Goal: Task Accomplishment & Management: Manage account settings

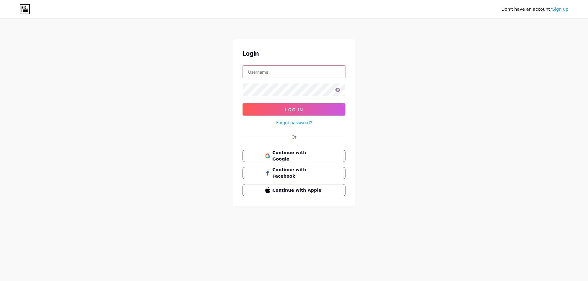
click at [286, 71] on input "text" at bounding box center [294, 72] width 102 height 12
type input "natalito84@yahoo.com"
click at [301, 173] on span "Continue with Facebook" at bounding box center [297, 173] width 51 height 13
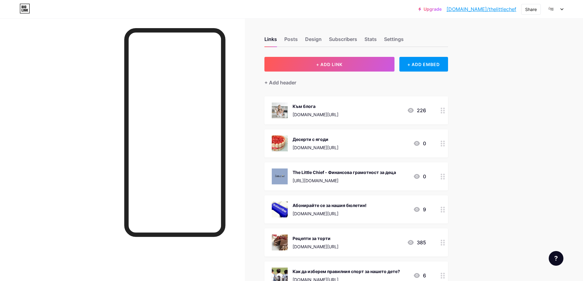
drag, startPoint x: 444, startPoint y: 143, endPoint x: 443, endPoint y: 147, distance: 4.0
click at [443, 147] on div at bounding box center [443, 143] width 10 height 28
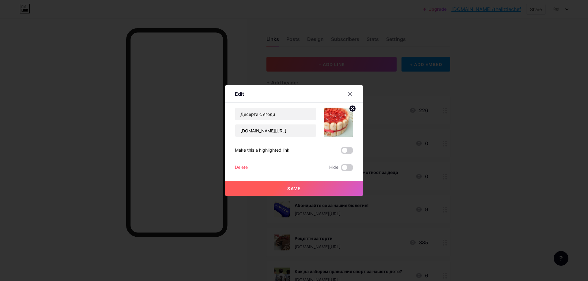
click at [246, 166] on div "Delete" at bounding box center [241, 167] width 13 height 7
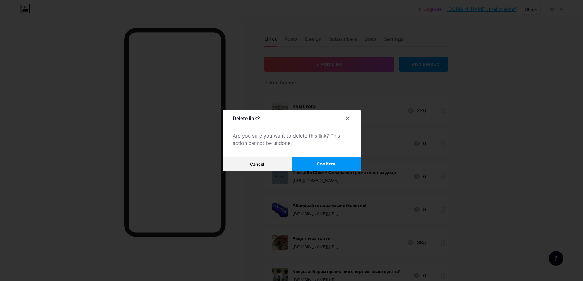
click at [313, 163] on button "Confirm" at bounding box center [326, 164] width 69 height 15
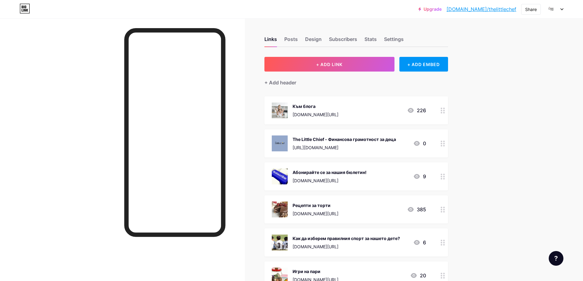
click at [448, 175] on div at bounding box center [443, 177] width 10 height 28
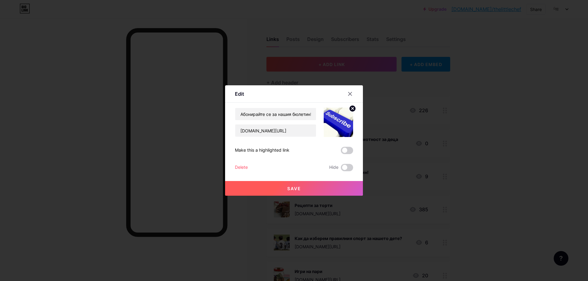
click at [241, 168] on div "Delete" at bounding box center [241, 167] width 13 height 7
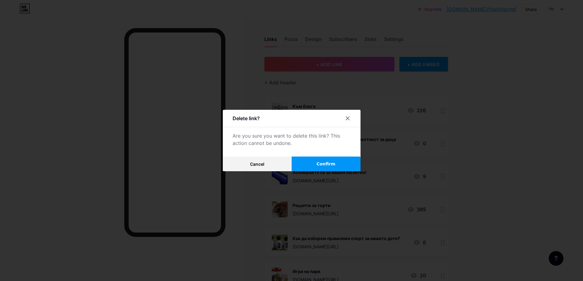
click at [322, 164] on span "Confirm" at bounding box center [325, 164] width 19 height 6
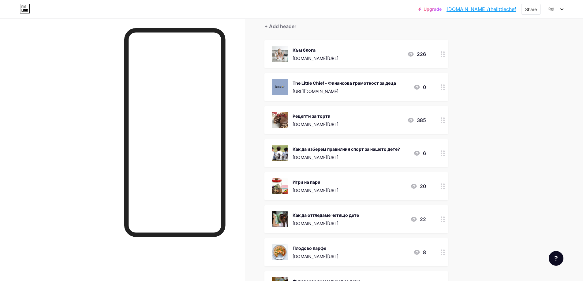
scroll to position [61, 0]
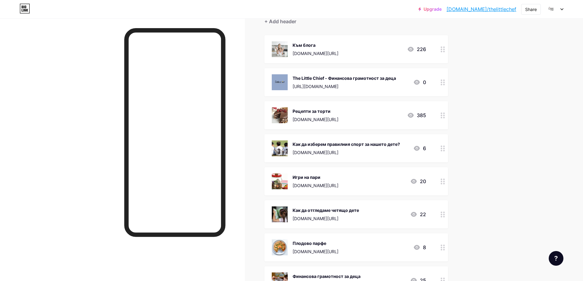
click at [443, 180] on icon at bounding box center [443, 182] width 4 height 6
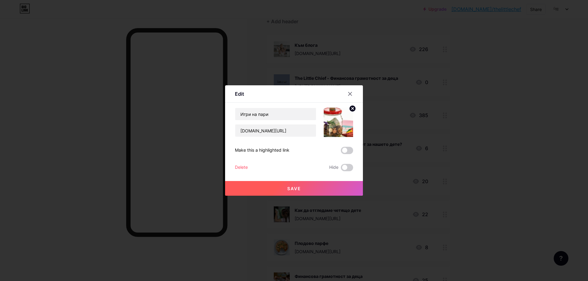
click at [238, 166] on div "Delete" at bounding box center [241, 167] width 13 height 7
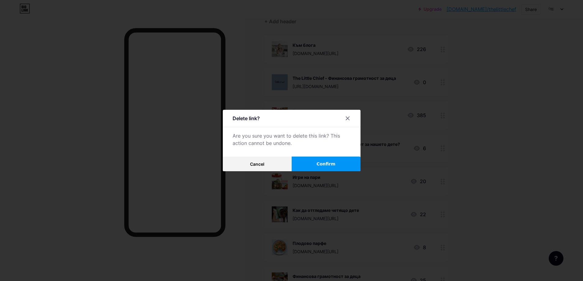
click at [320, 163] on button "Confirm" at bounding box center [326, 164] width 69 height 15
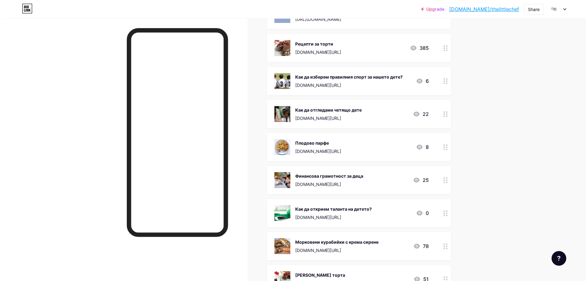
scroll to position [0, 0]
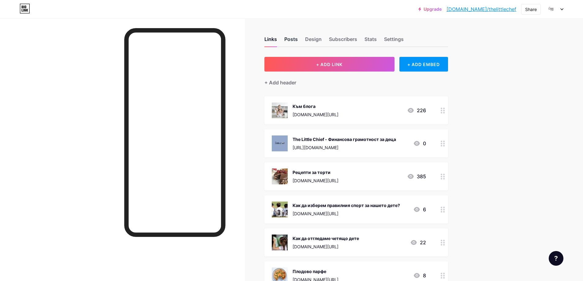
click at [289, 40] on div "Posts" at bounding box center [290, 41] width 13 height 11
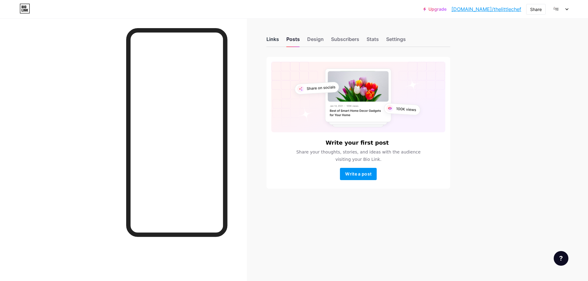
click at [274, 38] on div "Links" at bounding box center [272, 41] width 13 height 11
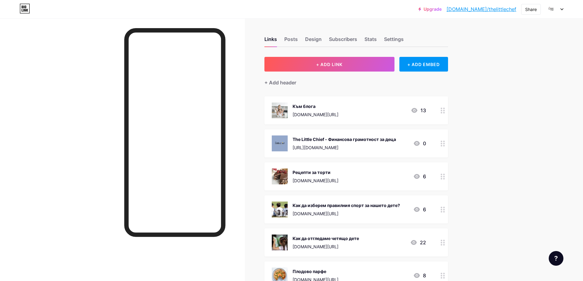
click at [561, 11] on div at bounding box center [555, 9] width 18 height 11
click at [510, 84] on li "Logout" at bounding box center [525, 86] width 76 height 17
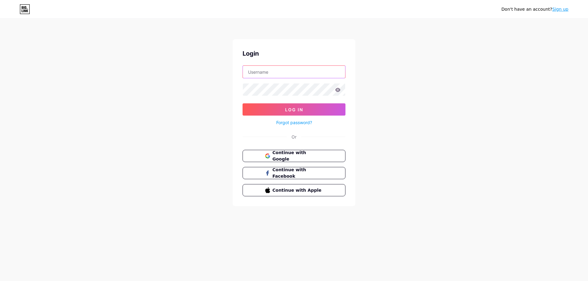
click at [260, 73] on input "text" at bounding box center [294, 72] width 102 height 12
type input "natalia.a.todorova@gmail.com"
click at [298, 157] on span "Continue with Google" at bounding box center [297, 156] width 51 height 13
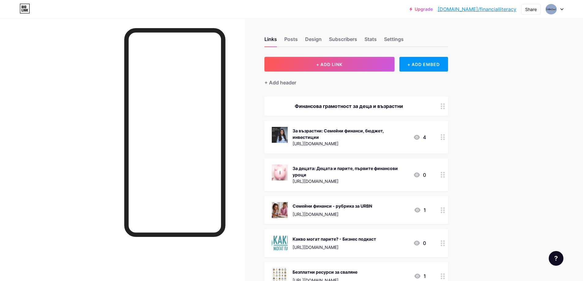
click at [444, 210] on icon at bounding box center [443, 210] width 4 height 6
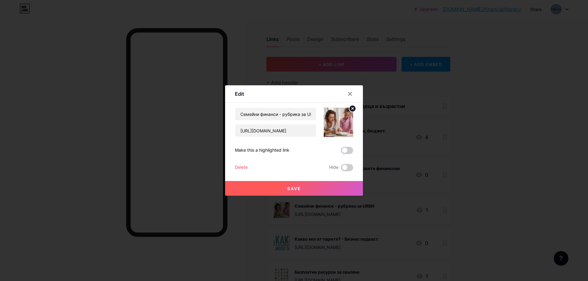
click at [244, 167] on div "Delete" at bounding box center [241, 167] width 13 height 7
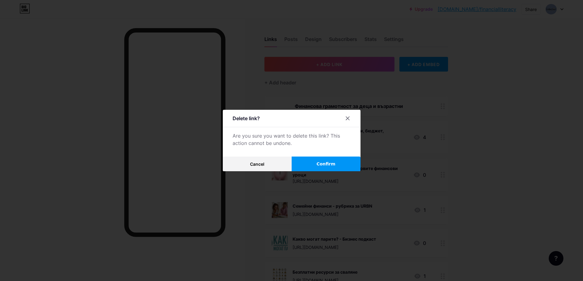
click at [340, 163] on button "Confirm" at bounding box center [326, 164] width 69 height 15
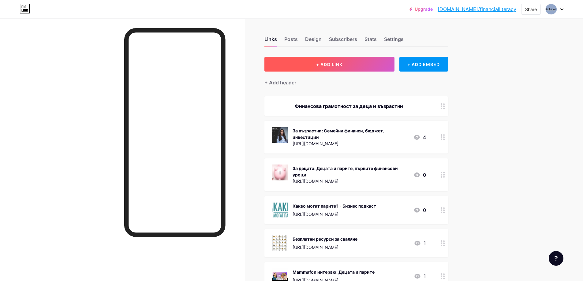
click at [331, 60] on button "+ ADD LINK" at bounding box center [329, 64] width 130 height 15
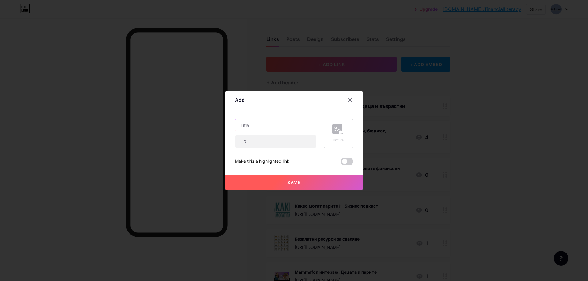
click at [265, 127] on input "text" at bounding box center [275, 125] width 81 height 12
type input "Откъде идват парите?"
click at [262, 142] on input "text" at bounding box center [275, 142] width 81 height 12
paste input "[URL][DOMAIN_NAME]"
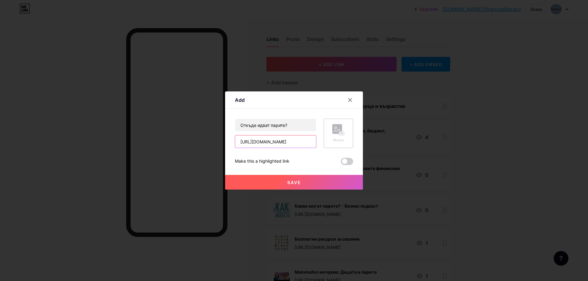
type input "[URL][DOMAIN_NAME]"
click at [336, 133] on rect at bounding box center [337, 129] width 10 height 10
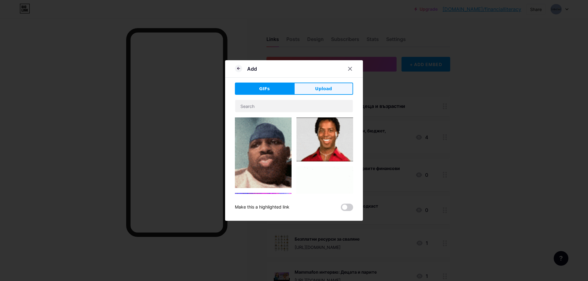
click at [321, 85] on button "Upload" at bounding box center [323, 89] width 59 height 12
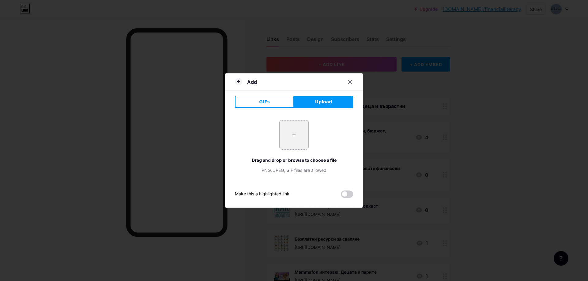
click at [295, 133] on input "file" at bounding box center [293, 135] width 29 height 29
click at [292, 133] on input "file" at bounding box center [293, 135] width 29 height 29
type input "C:\fakepath\3d_box_ot_kade_idvat_parite_bg.jpg"
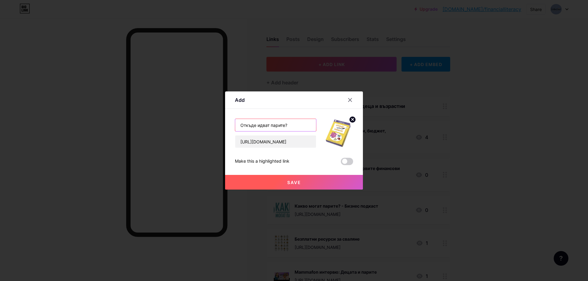
click at [290, 125] on input "Откъде идват парите?" at bounding box center [275, 125] width 81 height 12
type input "Откъде идват парите? - Клевър Бук"
click at [294, 181] on span "Save" at bounding box center [294, 182] width 14 height 5
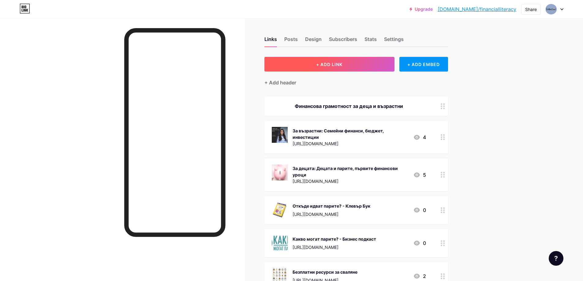
click at [354, 65] on button "+ ADD LINK" at bounding box center [329, 64] width 130 height 15
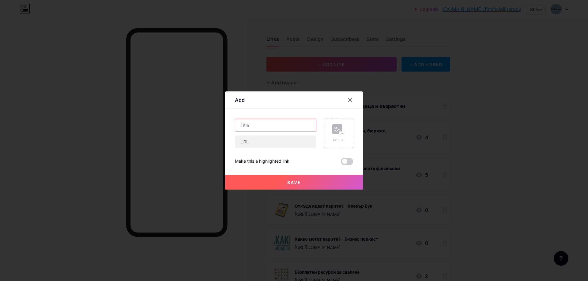
click at [267, 123] on input "text" at bounding box center [275, 125] width 81 height 12
type input "Финасова грамотност - Керът"
click at [267, 140] on input "text" at bounding box center [275, 142] width 81 height 12
paste input "[URL][DOMAIN_NAME]"
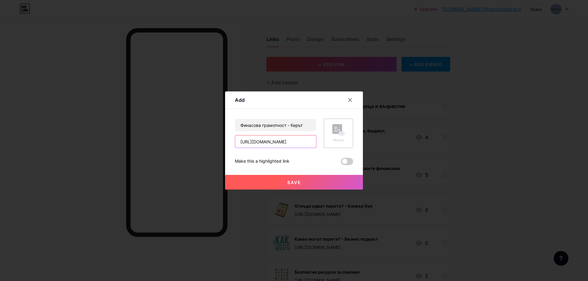
type input "[URL][DOMAIN_NAME]"
click at [344, 140] on div "Picture" at bounding box center [338, 140] width 12 height 5
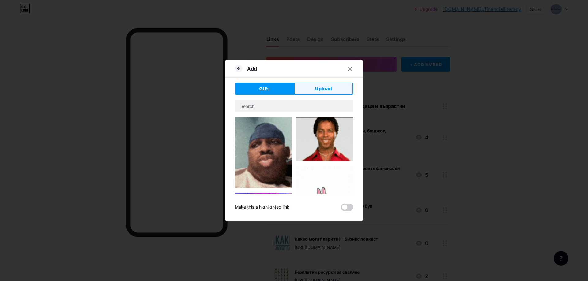
click at [322, 86] on span "Upload" at bounding box center [323, 89] width 17 height 6
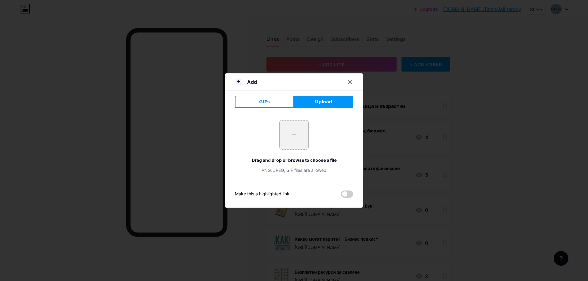
click at [290, 139] on input "file" at bounding box center [293, 135] width 29 height 29
type input "C:\fakepath\produktovi-izobrazhenia-25-3 (1).jpg"
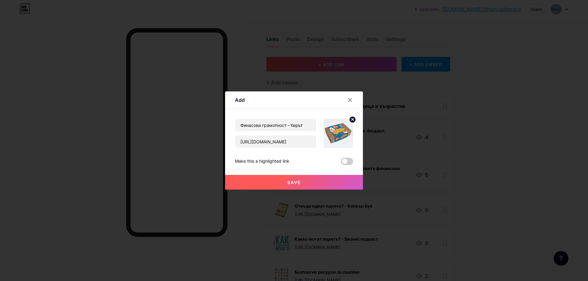
click at [296, 183] on span "Save" at bounding box center [294, 182] width 14 height 5
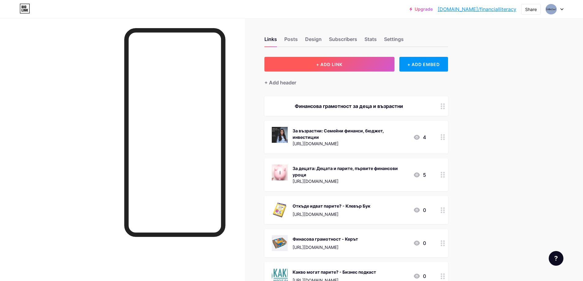
click at [334, 67] on button "+ ADD LINK" at bounding box center [329, 64] width 130 height 15
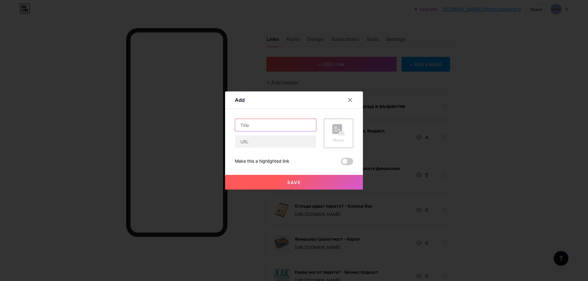
click at [275, 124] on input "text" at bounding box center [275, 125] width 81 height 12
type input "Към бюлетина"
click at [272, 142] on input "text" at bounding box center [275, 142] width 81 height 12
paste input "[URL][DOMAIN_NAME]"
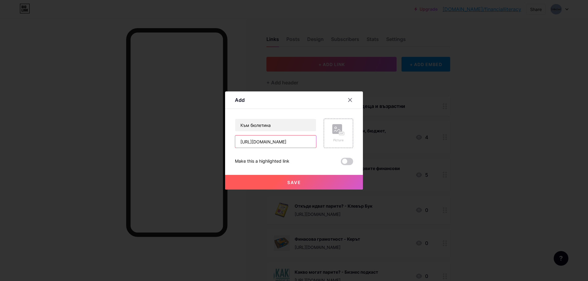
type input "[URL][DOMAIN_NAME]"
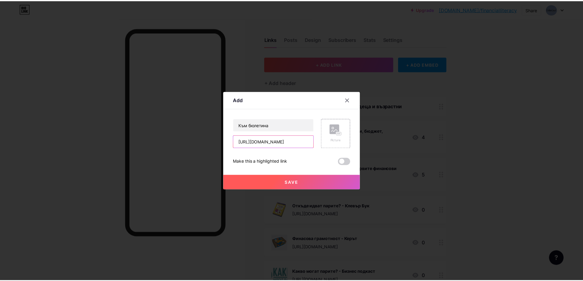
scroll to position [0, 0]
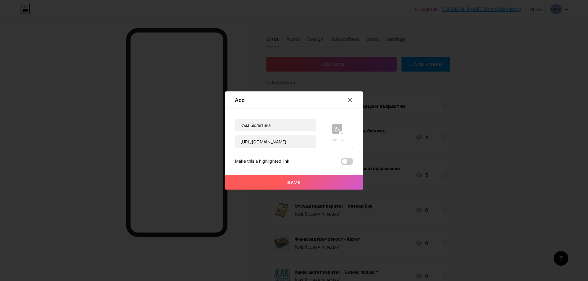
click at [332, 137] on div "Picture" at bounding box center [338, 133] width 12 height 18
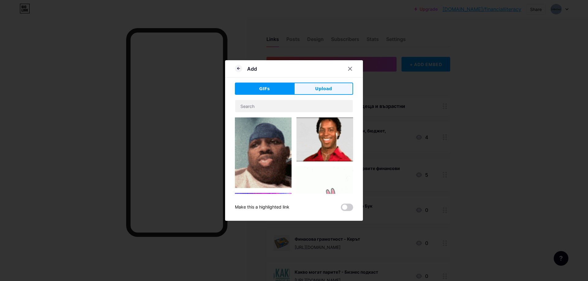
click at [323, 88] on span "Upload" at bounding box center [323, 89] width 17 height 6
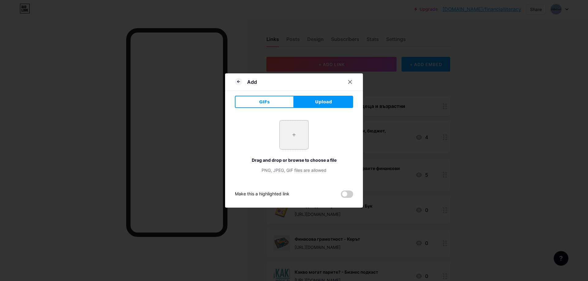
click at [286, 131] on input "file" at bounding box center [293, 135] width 29 height 29
type input "C:\fakepath\byul.png"
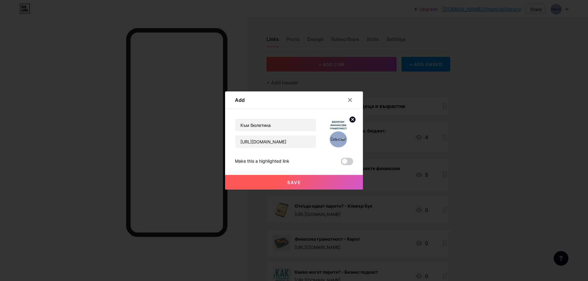
click at [292, 178] on button "Save" at bounding box center [294, 182] width 138 height 15
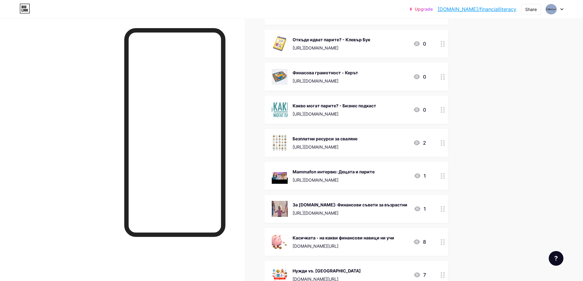
scroll to position [306, 0]
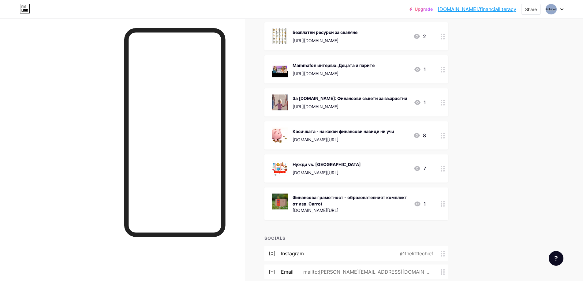
click at [445, 204] on circle at bounding box center [444, 204] width 2 height 2
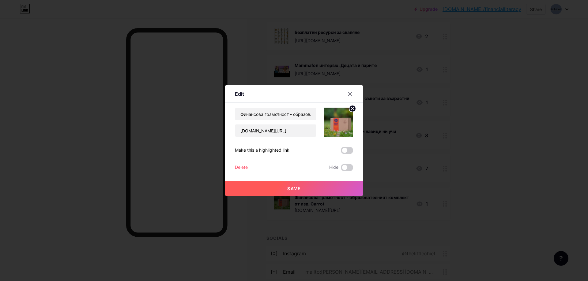
click at [235, 167] on div "Delete" at bounding box center [241, 167] width 13 height 7
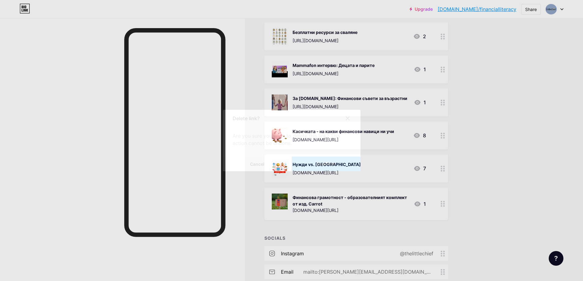
click at [316, 162] on button "Confirm" at bounding box center [326, 164] width 69 height 15
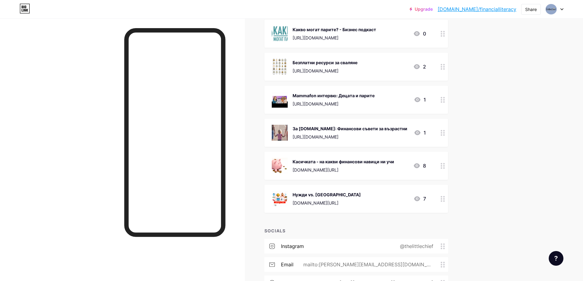
scroll to position [275, 0]
click at [443, 67] on icon at bounding box center [443, 67] width 4 height 6
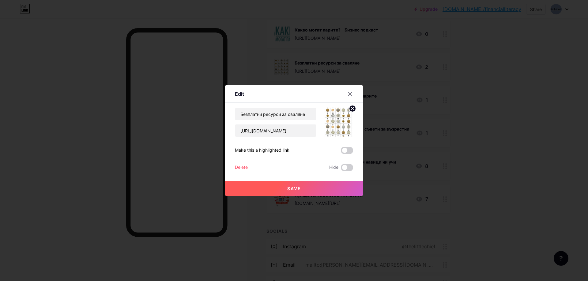
click at [238, 166] on div "Delete" at bounding box center [241, 167] width 13 height 7
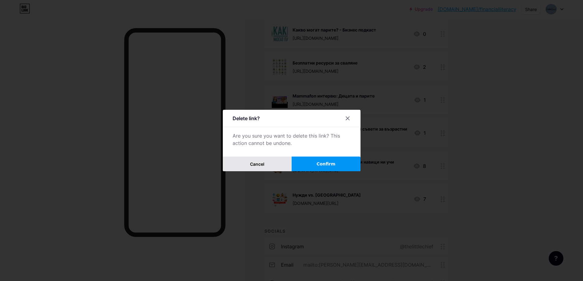
click at [271, 166] on button "Cancel" at bounding box center [257, 164] width 69 height 15
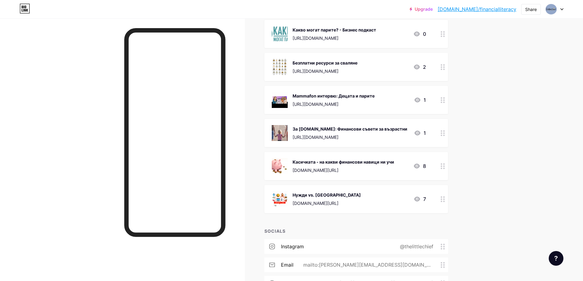
click at [445, 66] on icon at bounding box center [443, 67] width 4 height 6
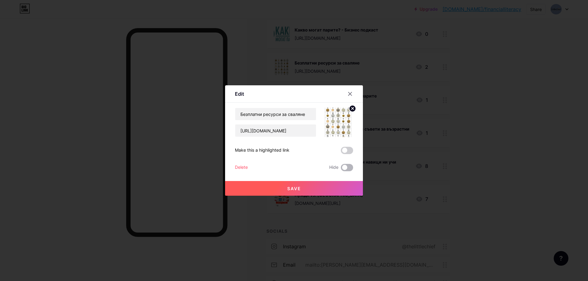
click at [343, 166] on span at bounding box center [347, 167] width 12 height 7
click at [341, 169] on input "checkbox" at bounding box center [341, 169] width 0 height 0
click at [300, 189] on span "Save" at bounding box center [294, 188] width 14 height 5
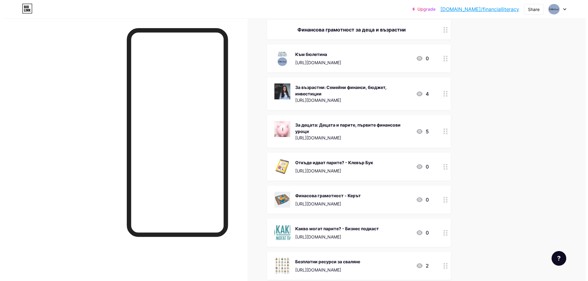
scroll to position [0, 0]
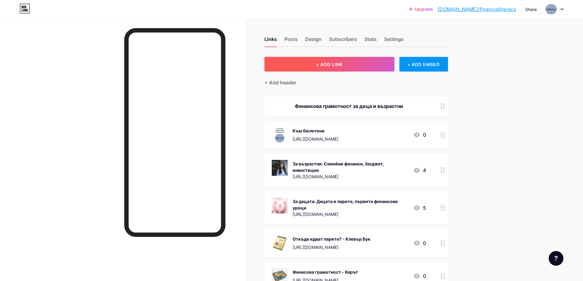
click at [326, 65] on span "+ ADD LINK" at bounding box center [329, 64] width 26 height 5
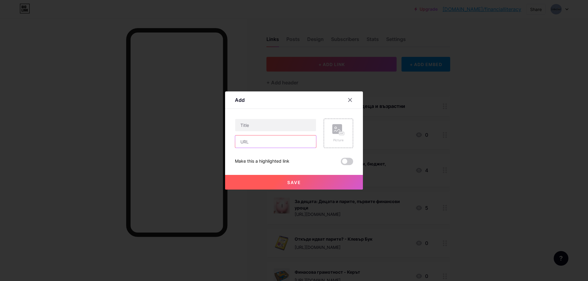
click at [283, 137] on input "text" at bounding box center [275, 142] width 81 height 12
paste input "[URL][DOMAIN_NAME]"
type input "[URL][DOMAIN_NAME]"
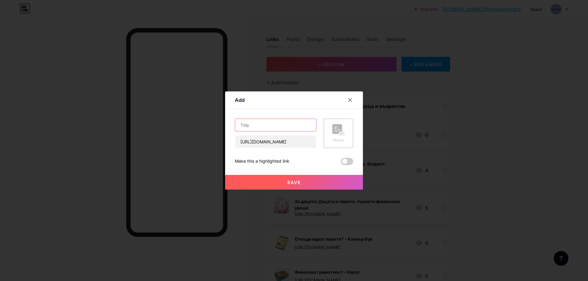
click at [279, 129] on input "text" at bounding box center [275, 125] width 81 height 12
type input "Еврото. [GEOGRAPHIC_DATA]? Защо? Как? - Klett"
click at [337, 132] on rect at bounding box center [337, 129] width 10 height 10
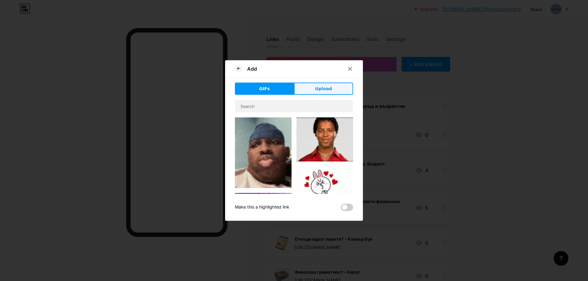
click at [328, 85] on button "Upload" at bounding box center [323, 89] width 59 height 12
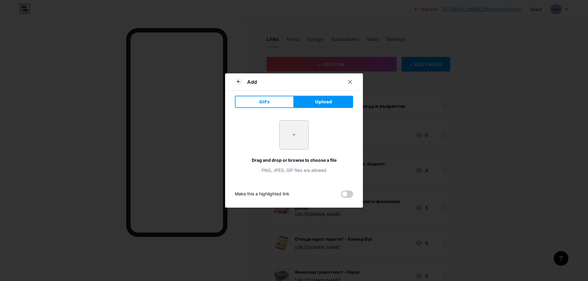
click at [293, 134] on input "file" at bounding box center [293, 135] width 29 height 29
type input "C:\fakepath\541989827_1357740143025752_3581760685228169939_n.jpg"
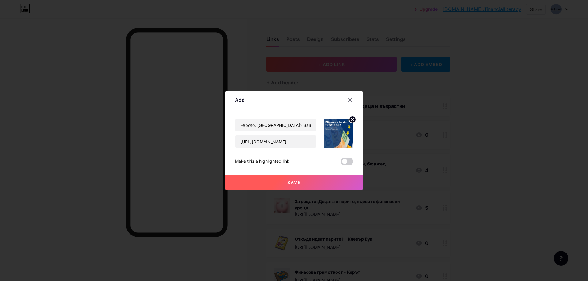
click at [302, 183] on button "Save" at bounding box center [294, 182] width 138 height 15
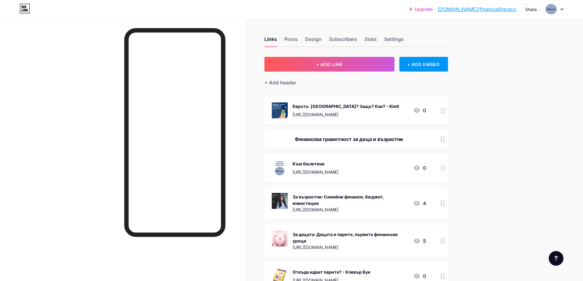
drag, startPoint x: 346, startPoint y: 111, endPoint x: 345, endPoint y: 147, distance: 36.1
type textarea "%D0%B2%D1%80%D0%BE%D1%82%D0%BE-%E2%80%93-%D0%B7%D0%B0%D1%89%D0%BE-%D0%BA%D0%B0%…"
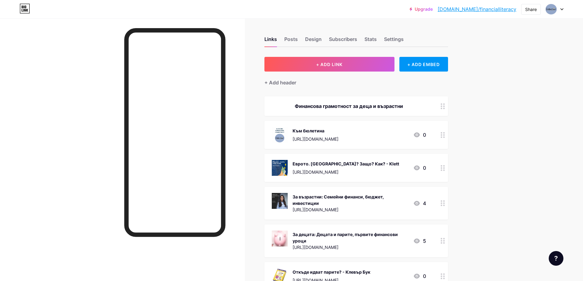
click at [444, 106] on icon at bounding box center [443, 106] width 4 height 6
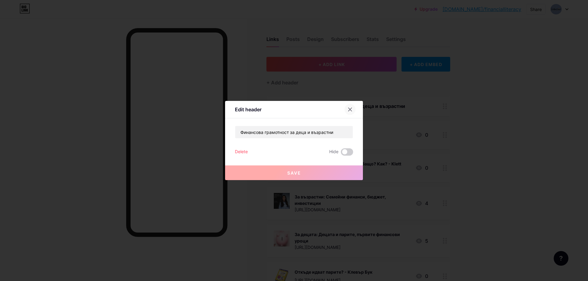
click at [350, 108] on icon at bounding box center [349, 109] width 5 height 5
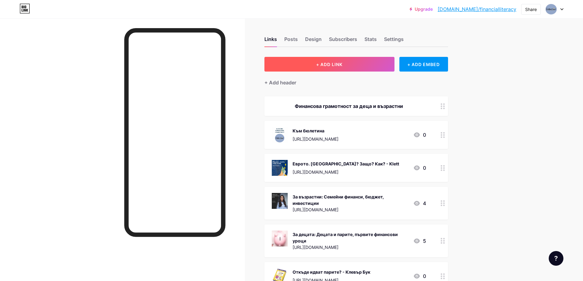
click at [345, 63] on button "+ ADD LINK" at bounding box center [329, 64] width 130 height 15
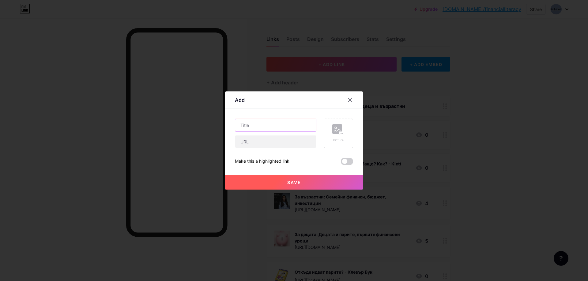
click at [279, 124] on input "text" at bounding box center [275, 125] width 81 height 12
type input "U"
type input "Към платформата"
click at [260, 145] on input "text" at bounding box center [275, 142] width 81 height 12
paste input "[URL][DOMAIN_NAME]"
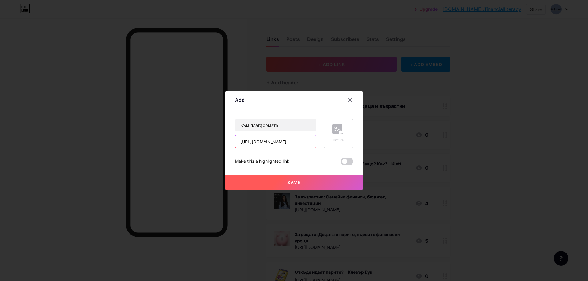
scroll to position [0, 9]
type input "[URL][DOMAIN_NAME]"
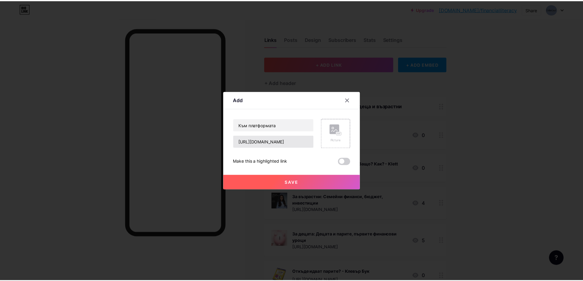
scroll to position [0, 0]
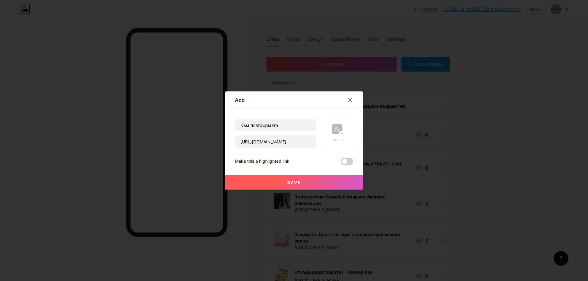
click at [331, 135] on div "Picture" at bounding box center [337, 133] width 29 height 29
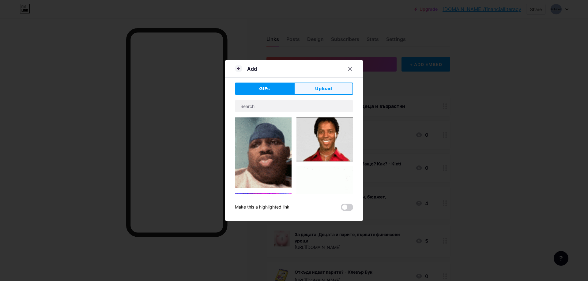
click at [310, 91] on button "Upload" at bounding box center [323, 89] width 59 height 12
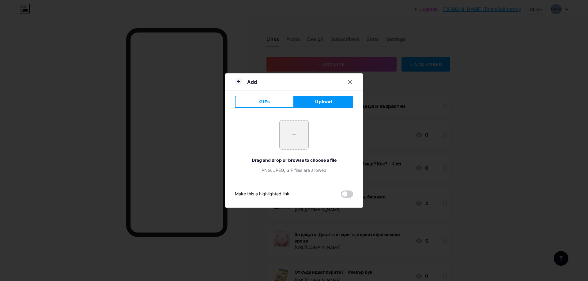
click at [291, 135] on input "file" at bounding box center [293, 135] width 29 height 29
click at [290, 137] on input "file" at bounding box center [293, 135] width 29 height 29
type input "C:\fakepath\ФИНАНСОВА ГРАМОТНОСТ ЗА ДЕЦА И ВЪЗРАСТНИ.png"
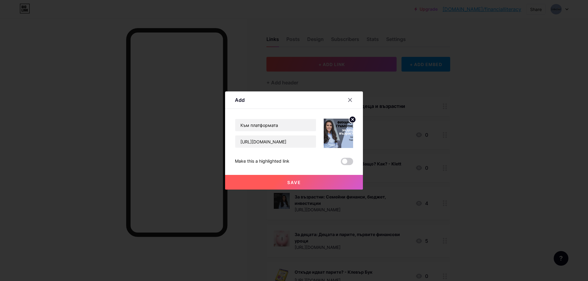
drag, startPoint x: 296, startPoint y: 181, endPoint x: 314, endPoint y: 191, distance: 20.7
click at [296, 181] on span "Save" at bounding box center [294, 182] width 14 height 5
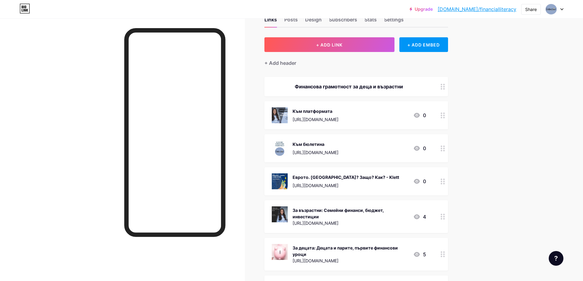
scroll to position [31, 0]
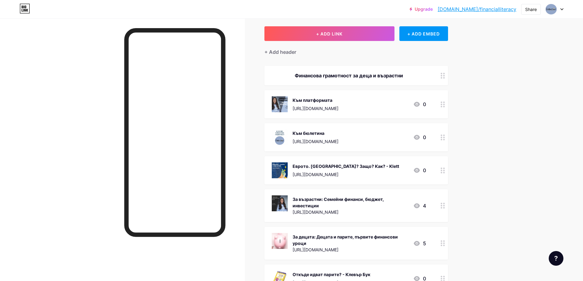
click at [445, 207] on icon at bounding box center [443, 206] width 4 height 6
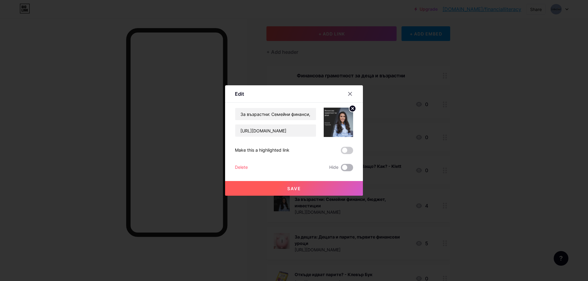
click at [342, 167] on span at bounding box center [347, 167] width 12 height 7
click at [341, 169] on input "checkbox" at bounding box center [341, 169] width 0 height 0
click at [313, 187] on button "Save" at bounding box center [294, 188] width 138 height 15
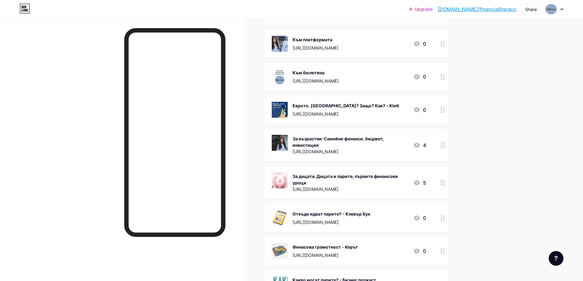
scroll to position [92, 0]
click at [445, 181] on icon at bounding box center [443, 182] width 4 height 6
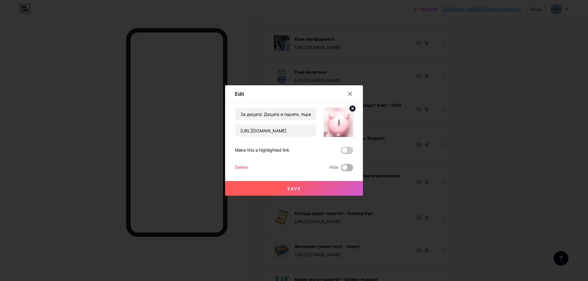
drag, startPoint x: 344, startPoint y: 166, endPoint x: 320, endPoint y: 183, distance: 29.0
click at [344, 166] on span at bounding box center [347, 167] width 12 height 7
click at [341, 169] on input "checkbox" at bounding box center [341, 169] width 0 height 0
click at [308, 186] on button "Save" at bounding box center [294, 188] width 138 height 15
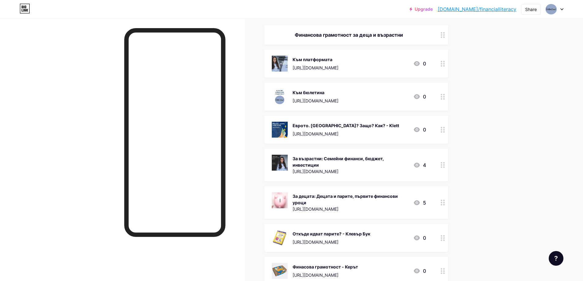
scroll to position [61, 0]
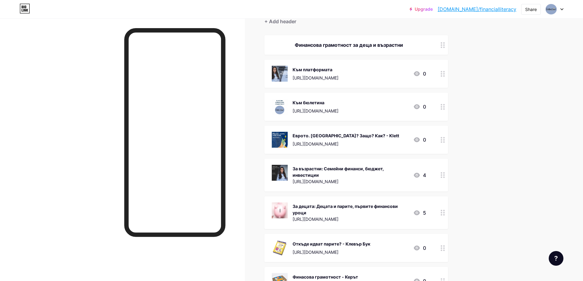
click at [445, 141] on icon at bounding box center [443, 140] width 4 height 6
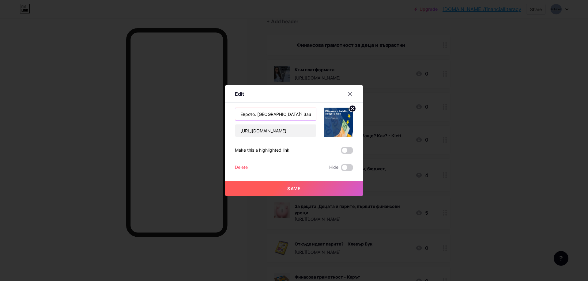
click at [265, 116] on input "Еврото. [GEOGRAPHIC_DATA]? Защо? Как? - Klett" at bounding box center [275, 114] width 81 height 12
type input "Еврото. Какво? Защо? Как? - Klett"
click at [277, 186] on button "Save" at bounding box center [294, 188] width 138 height 15
